Goal: Task Accomplishment & Management: Complete application form

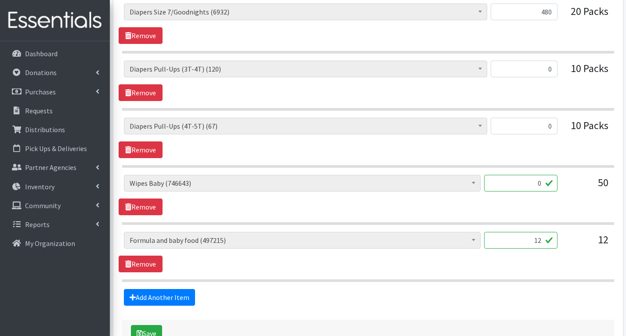
scroll to position [1352, 0]
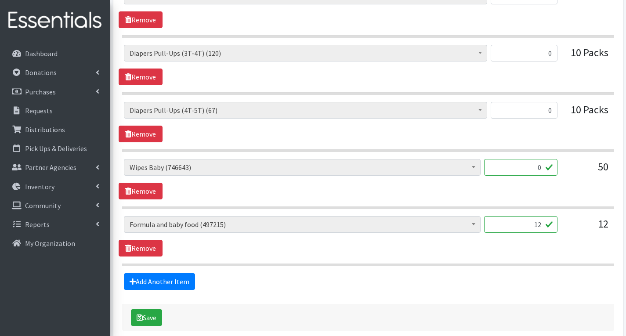
click at [542, 170] on input "0" at bounding box center [520, 167] width 73 height 17
type input "362"
click at [566, 190] on div "# of Children this order will serve (82349) # of Individuals Living in Househol…" at bounding box center [368, 179] width 499 height 40
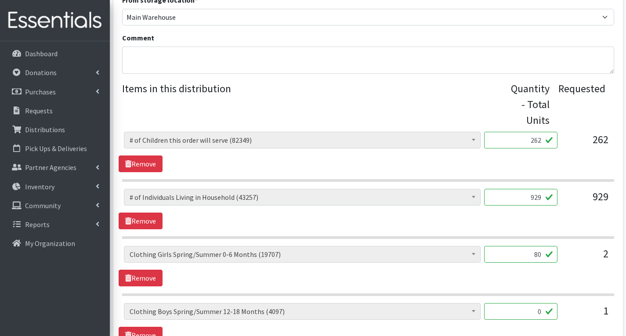
scroll to position [588, 0]
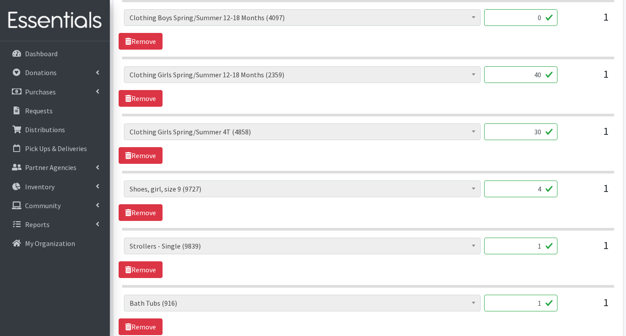
click at [543, 248] on input "1" at bounding box center [520, 246] width 73 height 17
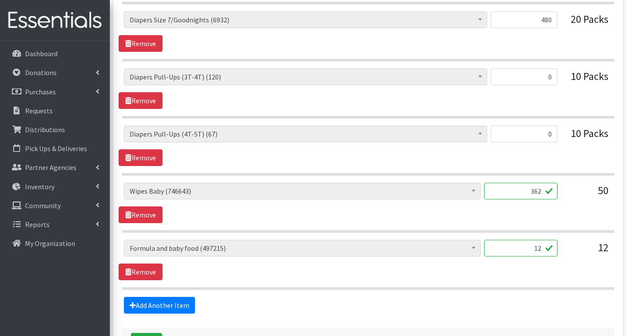
scroll to position [1335, 0]
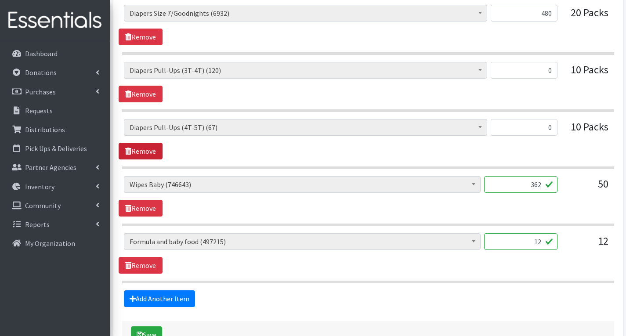
type input "0"
click at [149, 148] on link "Remove" at bounding box center [141, 151] width 44 height 17
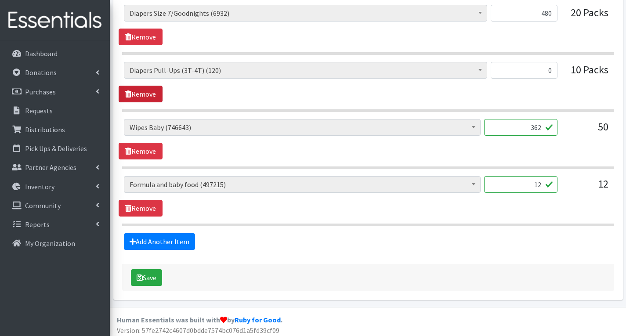
click at [147, 88] on link "Remove" at bounding box center [141, 94] width 44 height 17
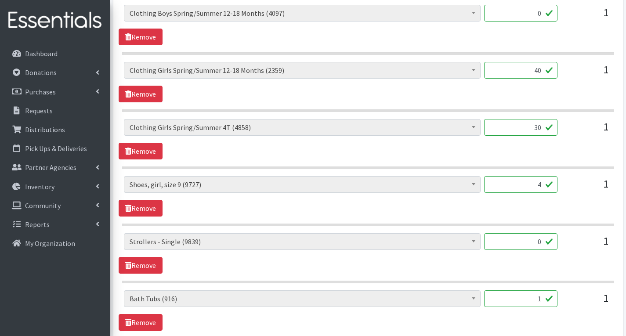
scroll to position [579, 0]
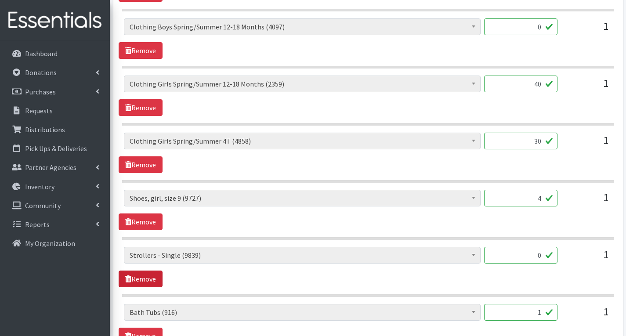
click at [142, 279] on link "Remove" at bounding box center [141, 279] width 44 height 17
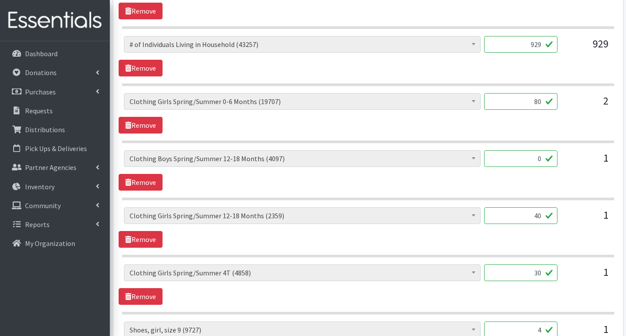
scroll to position [403, 0]
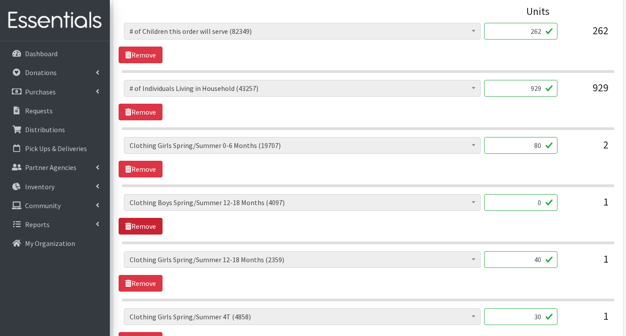
click at [144, 227] on link "Remove" at bounding box center [141, 226] width 44 height 17
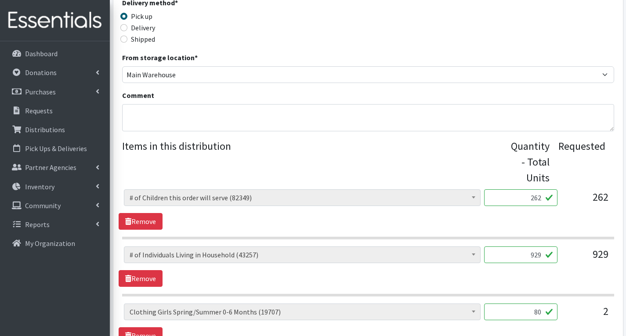
scroll to position [227, 0]
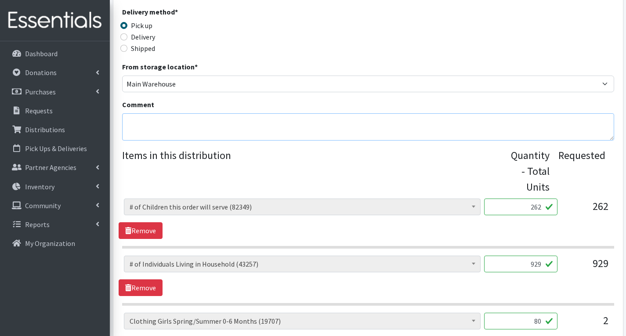
click at [150, 123] on textarea "Comment" at bounding box center [368, 126] width 492 height 27
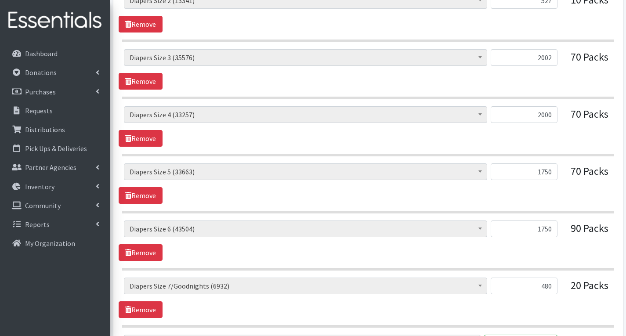
scroll to position [1168, 0]
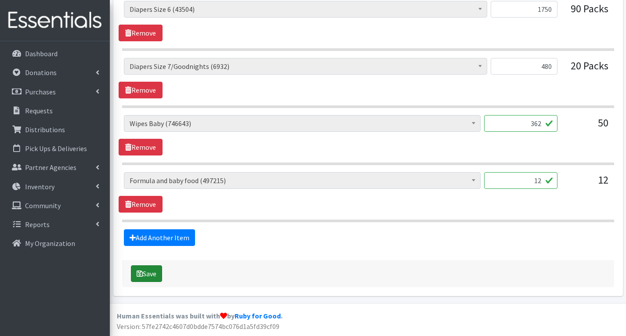
type textarea "MHM- Sorry, we could not fulfill your order exactly as requested due to the una…"
click at [158, 273] on button "Save" at bounding box center [146, 273] width 31 height 17
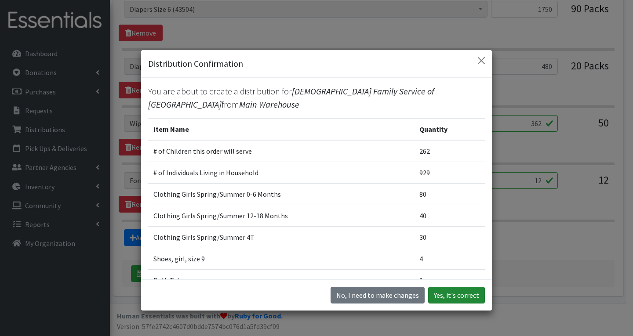
click at [466, 296] on button "Yes, it's correct" at bounding box center [456, 295] width 57 height 17
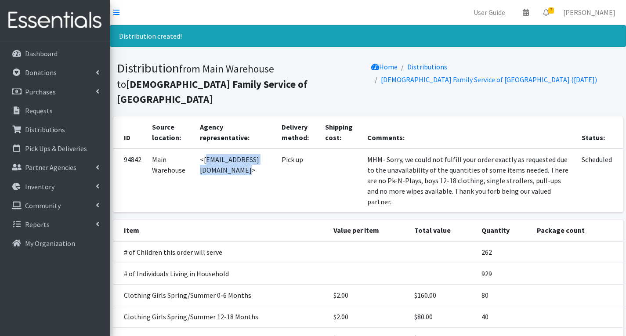
drag, startPoint x: 203, startPoint y: 144, endPoint x: 287, endPoint y: 151, distance: 83.4
click at [276, 151] on td "<[EMAIL_ADDRESS][DOMAIN_NAME]>" at bounding box center [236, 181] width 82 height 64
copy td "[EMAIL_ADDRESS][DOMAIN_NAME]"
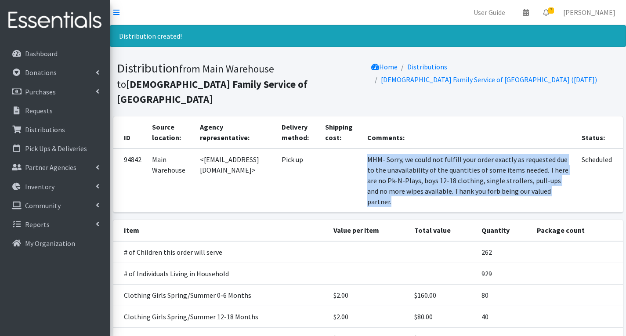
drag, startPoint x: 384, startPoint y: 142, endPoint x: 471, endPoint y: 189, distance: 98.7
click at [471, 189] on td "MHM- Sorry, we could not fulfill your order exactly as requested due to the una…" at bounding box center [469, 181] width 215 height 64
copy td "MHM- Sorry, we could not fulfill your order exactly as requested due to the una…"
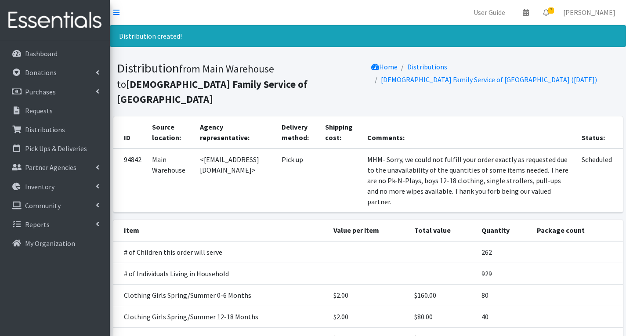
click at [320, 170] on td "Pick up" at bounding box center [298, 181] width 44 height 64
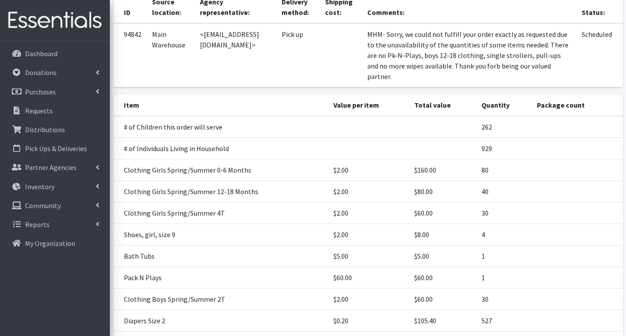
scroll to position [81, 0]
